Goal: Information Seeking & Learning: Learn about a topic

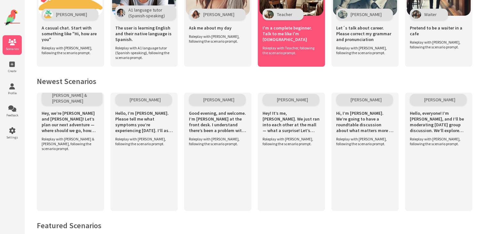
scroll to position [224, 0]
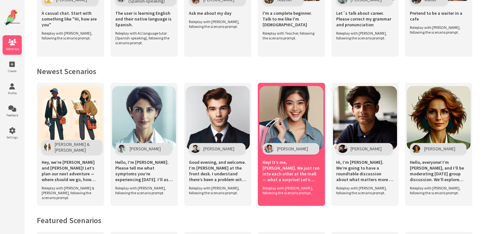
click at [310, 146] on div "Emma Clark" at bounding box center [291, 149] width 57 height 12
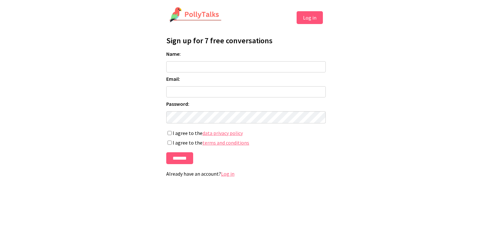
click at [251, 66] on input "Name:" at bounding box center [245, 66] width 159 height 11
click at [369, 97] on html "Log in Profile Sign up for 7 free conversations Name: Email: Password: If you'r…" at bounding box center [246, 94] width 492 height 189
click at [225, 177] on link "Log in" at bounding box center [227, 173] width 13 height 6
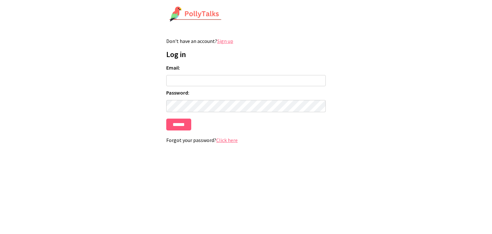
click at [246, 78] on input "Email:" at bounding box center [245, 80] width 159 height 11
type input "**********"
click at [181, 127] on input "******" at bounding box center [178, 124] width 25 height 12
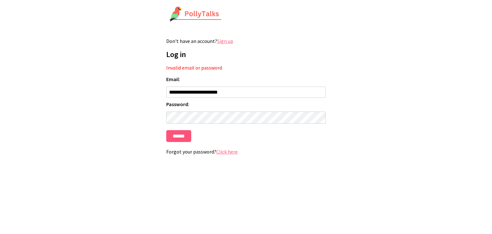
click at [228, 153] on link "Click here" at bounding box center [226, 151] width 21 height 6
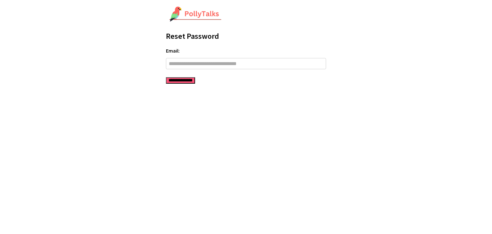
click at [241, 70] on form "**********" at bounding box center [246, 65] width 160 height 36
click at [244, 67] on input "Email:" at bounding box center [246, 63] width 160 height 11
type input "**********"
click at [195, 83] on input "**********" at bounding box center [180, 80] width 29 height 6
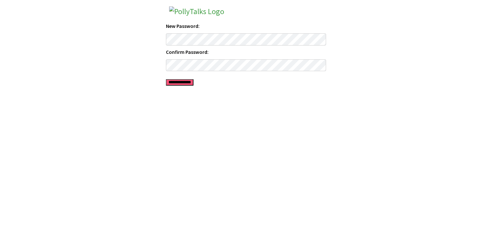
click at [193, 82] on input "**********" at bounding box center [180, 82] width 28 height 6
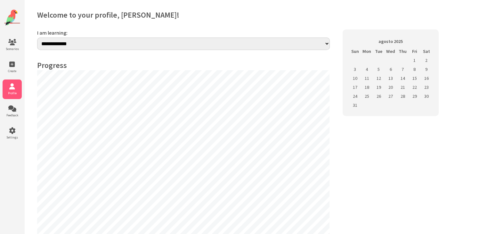
select select "**"
click at [15, 46] on li "Scenarios" at bounding box center [12, 45] width 19 height 20
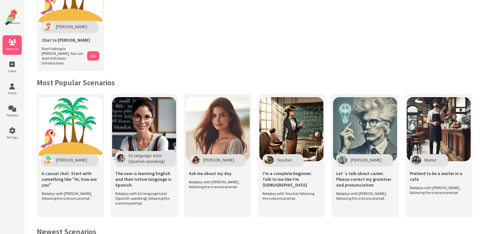
scroll to position [160, 0]
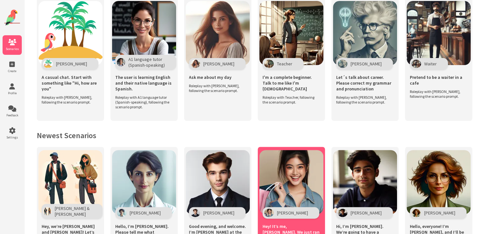
click at [287, 189] on img at bounding box center [291, 182] width 64 height 64
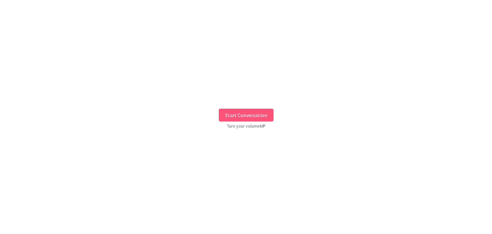
click at [248, 117] on button "Start Conversation" at bounding box center [246, 115] width 55 height 13
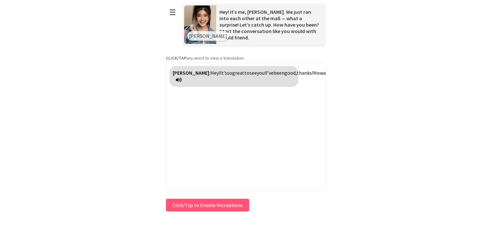
click at [182, 79] on icon at bounding box center [179, 79] width 6 height 5
click at [218, 202] on button "Click/Tap to Enable Microphone" at bounding box center [207, 205] width 83 height 13
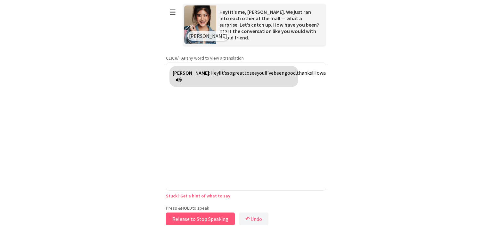
click at [212, 217] on button "Release to Stop Speaking" at bounding box center [200, 218] width 69 height 13
click at [212, 217] on button "Release to Stop Speaking" at bounding box center [198, 218] width 69 height 13
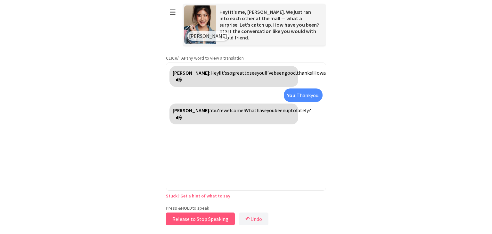
click at [209, 217] on button "Release to Stop Speaking" at bounding box center [200, 218] width 69 height 13
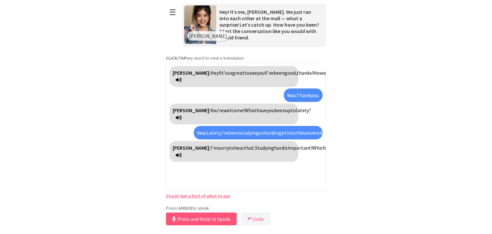
scroll to position [2, 0]
click at [219, 218] on button "Release to Stop Speaking" at bounding box center [200, 218] width 69 height 13
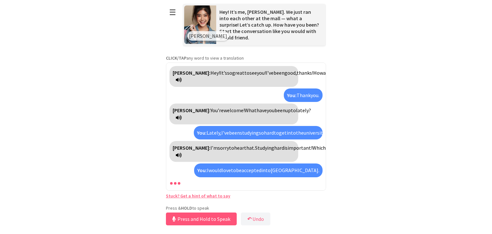
scroll to position [39, 0]
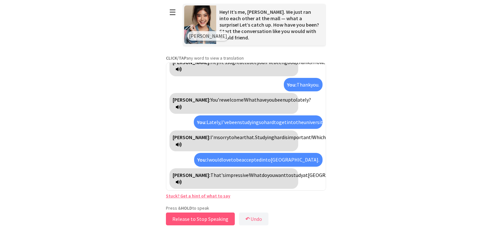
click at [223, 216] on button "Release to Stop Speaking" at bounding box center [200, 218] width 69 height 13
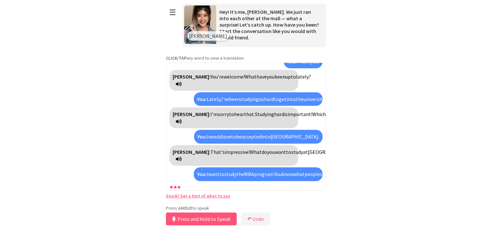
scroll to position [106, 0]
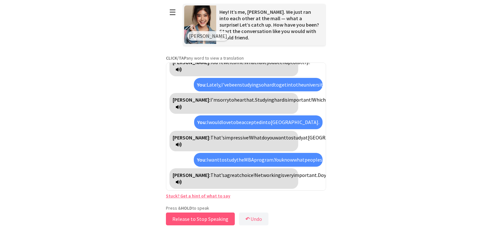
click at [222, 218] on button "Release to Stop Speaking" at bounding box center [200, 218] width 69 height 13
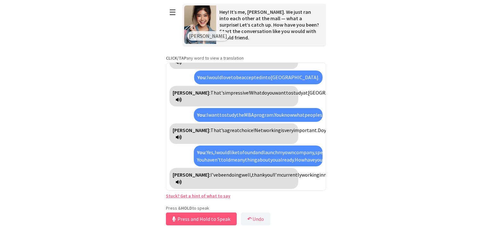
scroll to position [179, 0]
click at [212, 217] on button "Release to Stop Speaking" at bounding box center [200, 218] width 69 height 13
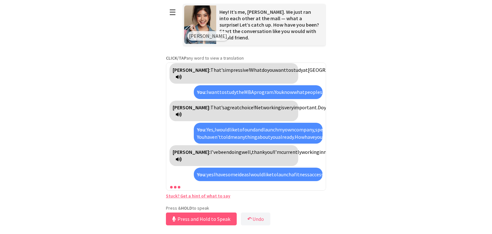
scroll to position [288, 0]
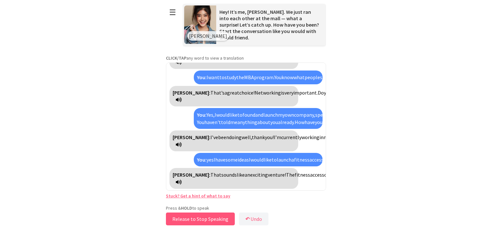
click at [219, 217] on button "Release to Stop Speaking" at bounding box center [200, 218] width 69 height 13
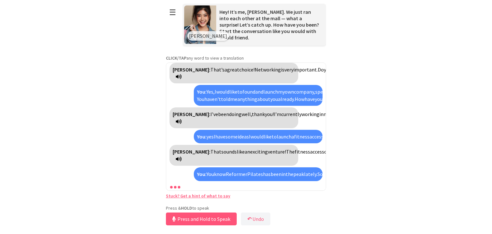
scroll to position [383, 0]
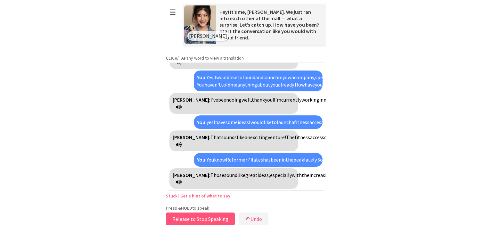
click at [230, 218] on button "Release to Stop Speaking" at bounding box center [200, 218] width 69 height 13
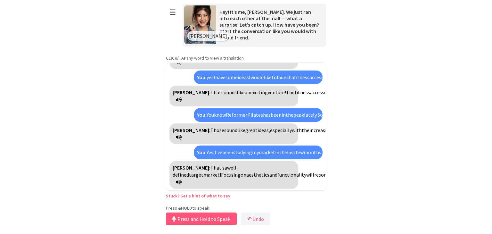
scroll to position [521, 0]
click at [216, 220] on button "Release to Stop Speaking" at bounding box center [200, 218] width 69 height 13
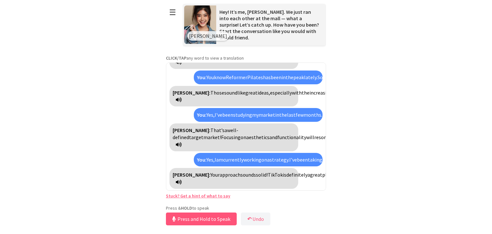
scroll to position [709, 0]
click at [219, 222] on button "Release to Stop Speaking" at bounding box center [200, 218] width 69 height 13
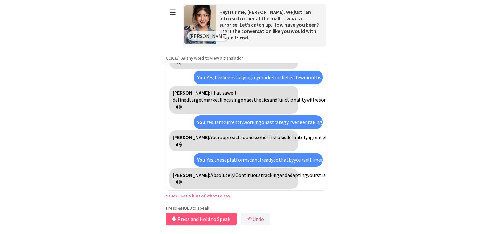
scroll to position [868, 0]
click at [218, 196] on link "Stuck? Get a hint of what to say" at bounding box center [198, 196] width 64 height 6
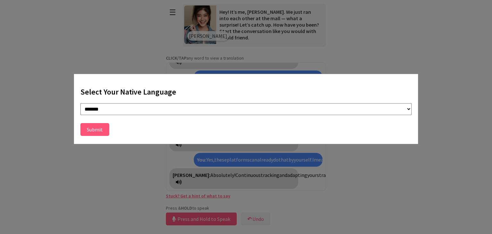
click at [102, 130] on button "Submit" at bounding box center [94, 129] width 29 height 13
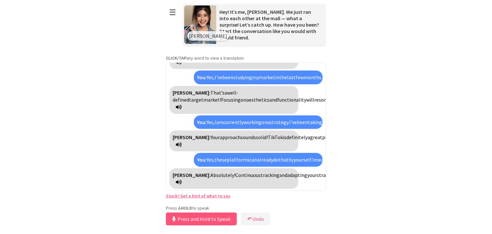
scroll to position [772, 0]
click at [220, 196] on link "Stuck? Get a hint of what to say" at bounding box center [198, 196] width 64 height 6
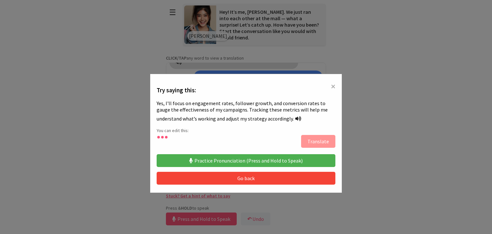
click at [331, 86] on span "×" at bounding box center [333, 86] width 4 height 12
